Goal: Find specific page/section: Find specific page/section

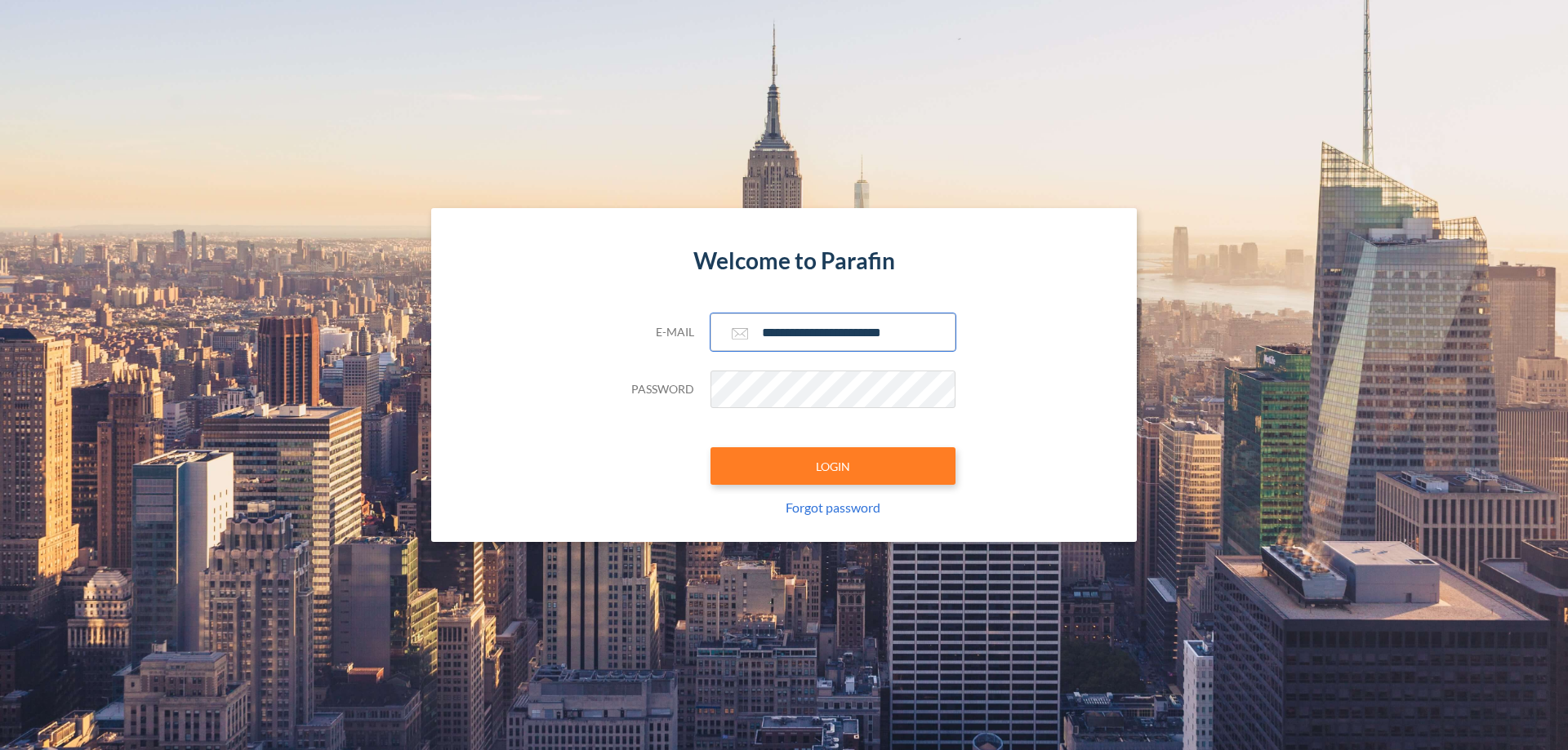
type input "**********"
click at [833, 466] on button "LOGIN" at bounding box center [833, 466] width 245 height 38
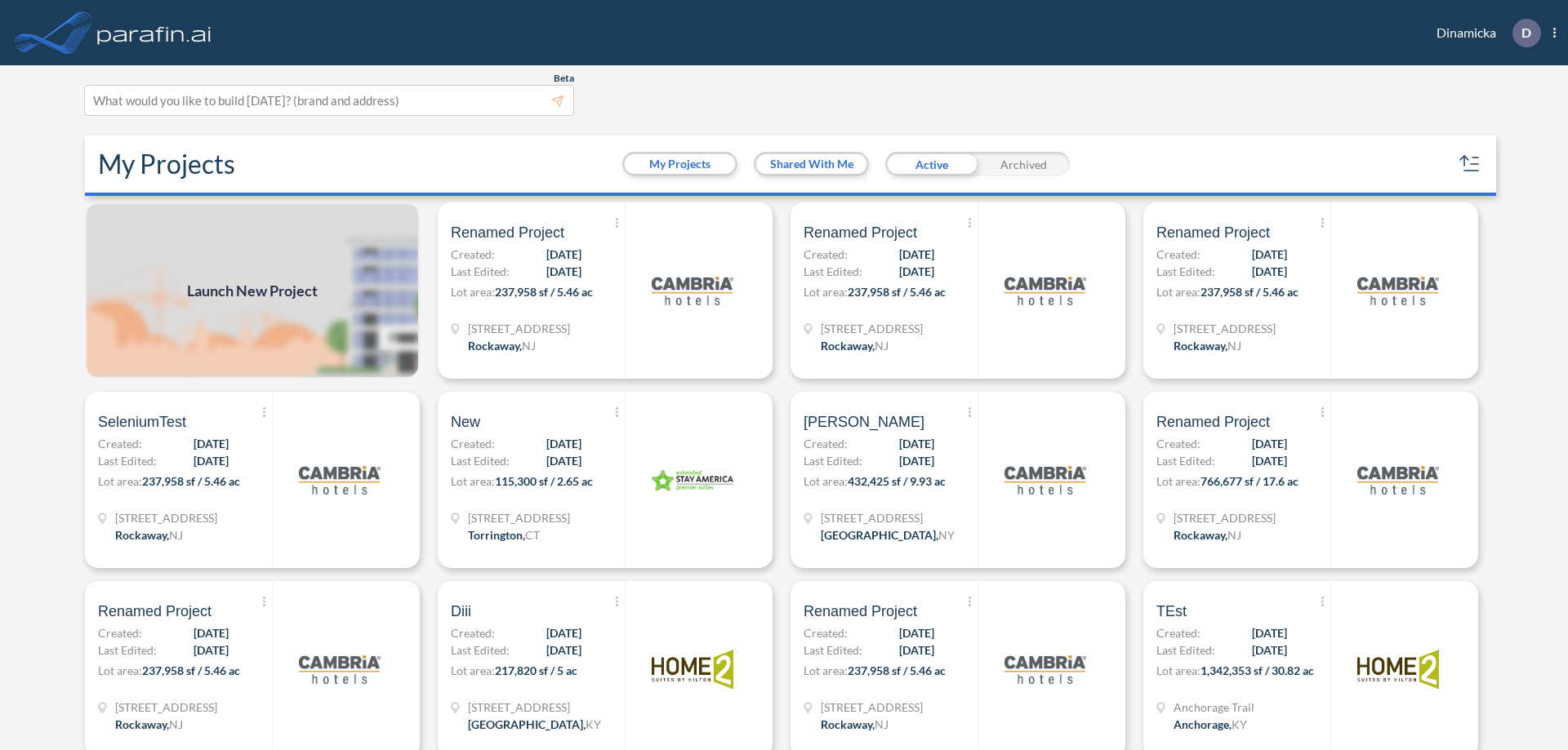
scroll to position [4, 0]
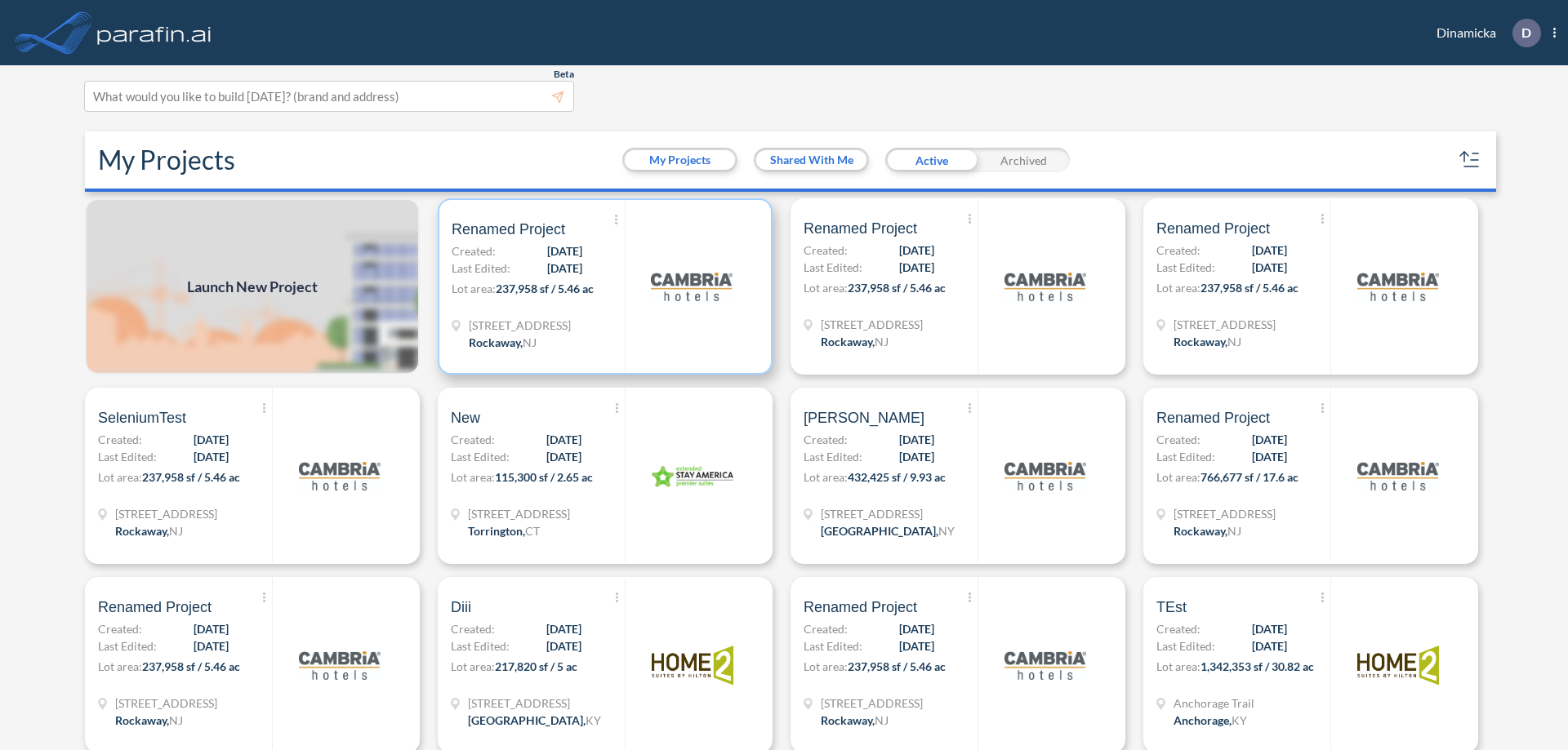
click at [601, 286] on p "Lot area: 237,958 sf / 5.46 ac" at bounding box center [537, 292] width 173 height 23
